Goal: Use online tool/utility: Utilize a website feature to perform a specific function

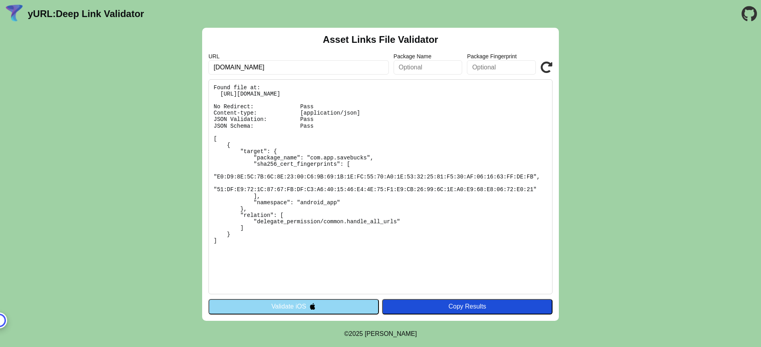
click at [578, 92] on div "Asset Links File Validator URL savebucks.app Package Name Package Fingerprint V…" at bounding box center [380, 174] width 761 height 293
click at [302, 70] on input "savebucks.app" at bounding box center [298, 67] width 180 height 14
paste input "InCallManager"
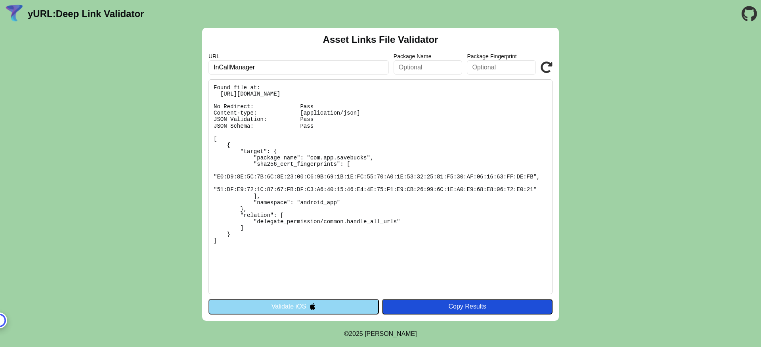
click at [221, 66] on input "InCallManager" at bounding box center [298, 67] width 180 height 14
paste input "[DOMAIN_NAME]"
type input "[DOMAIN_NAME]"
click button "Validate" at bounding box center [0, 0] width 0 height 0
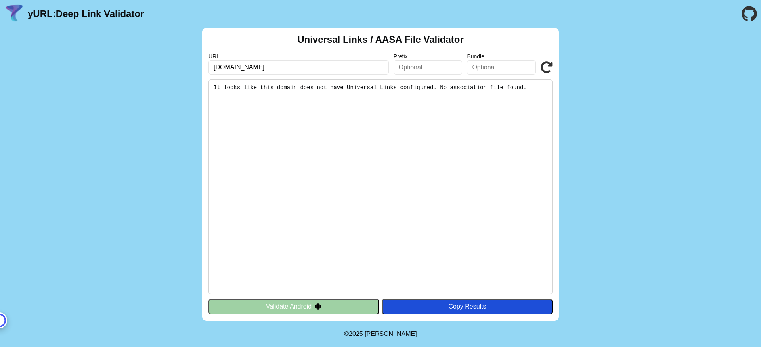
click at [282, 68] on input "cb-outlet.sparissimo.world" at bounding box center [298, 67] width 180 height 14
paste input "[DOMAIN_NAME]"
type input "[DOMAIN_NAME]"
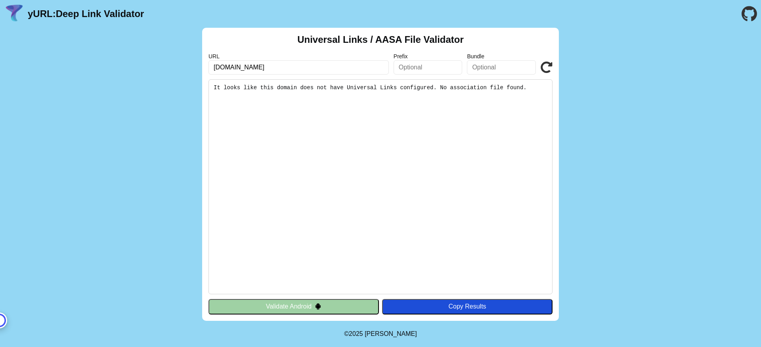
click button "Validate" at bounding box center [0, 0] width 0 height 0
